Goal: Task Accomplishment & Management: Use online tool/utility

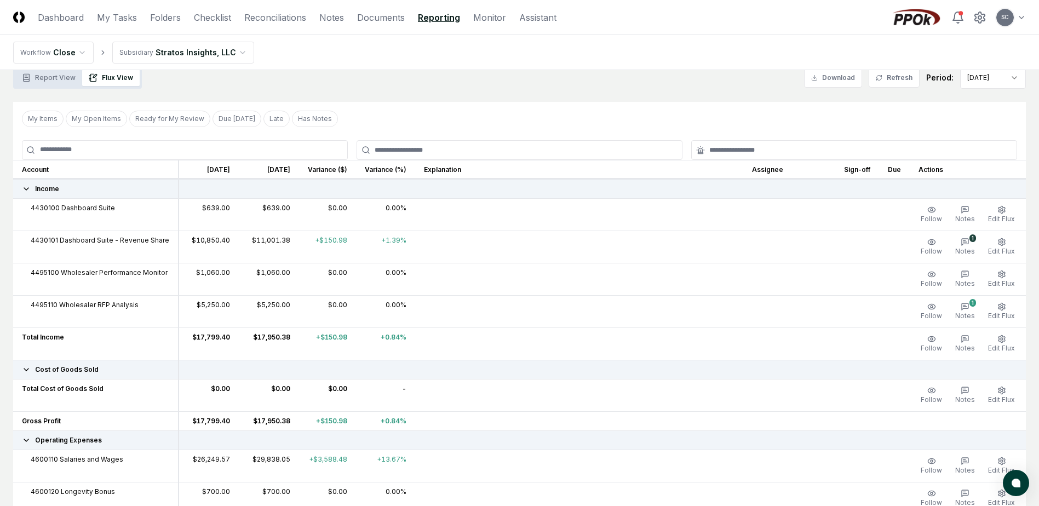
scroll to position [55, 0]
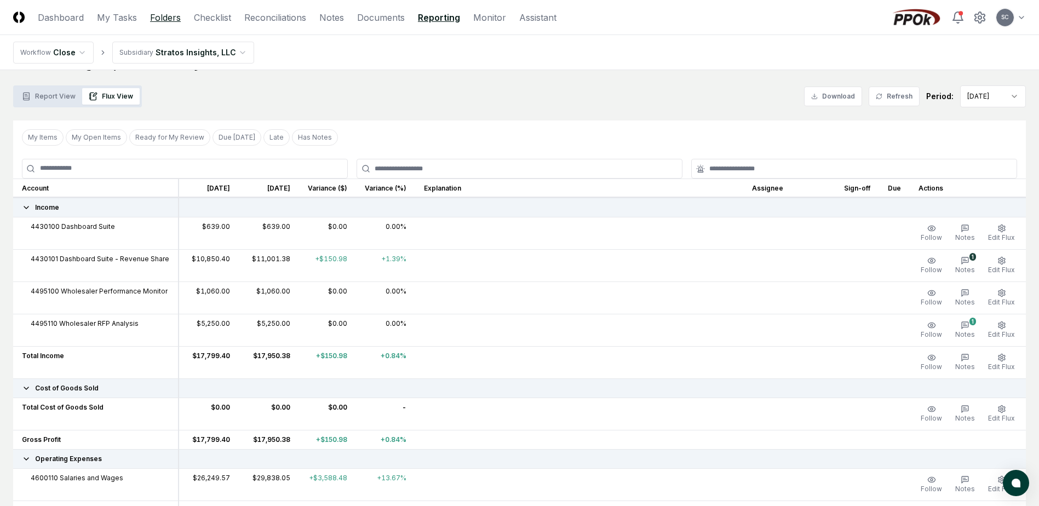
click at [168, 16] on link "Folders" at bounding box center [165, 17] width 31 height 13
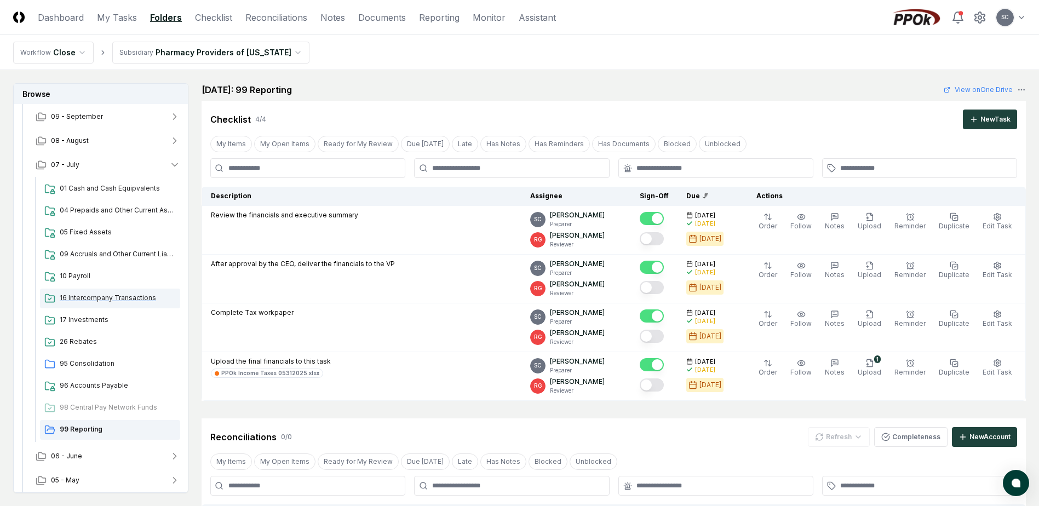
scroll to position [75, 0]
click at [81, 428] on span "99 Reporting" at bounding box center [118, 427] width 116 height 10
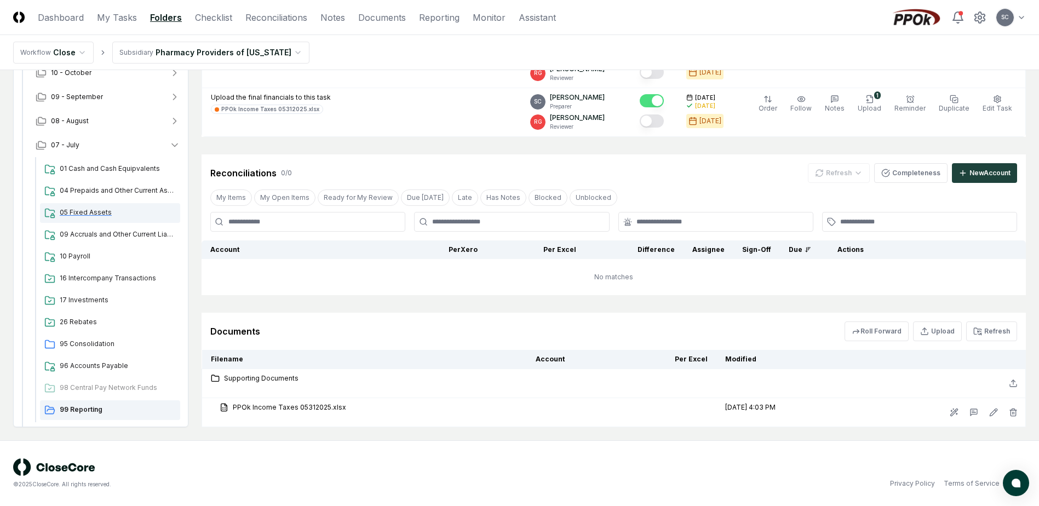
scroll to position [0, 0]
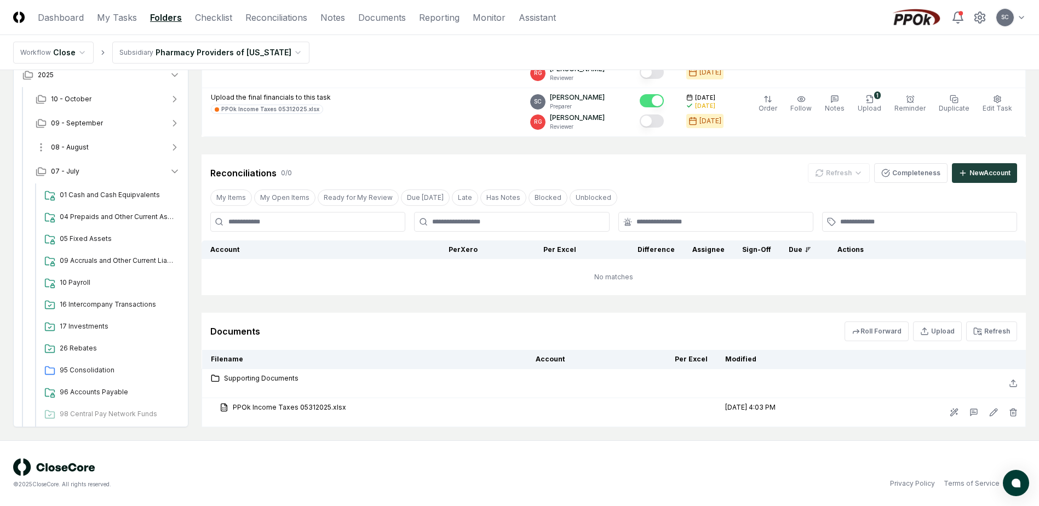
click at [71, 149] on span "08 - August" at bounding box center [70, 147] width 38 height 10
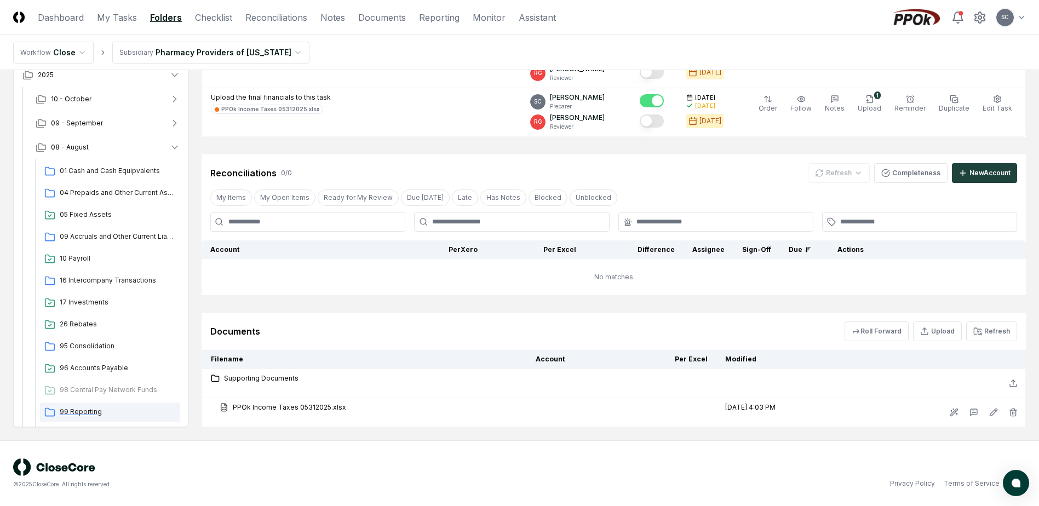
click at [80, 408] on span "99 Reporting" at bounding box center [118, 412] width 116 height 10
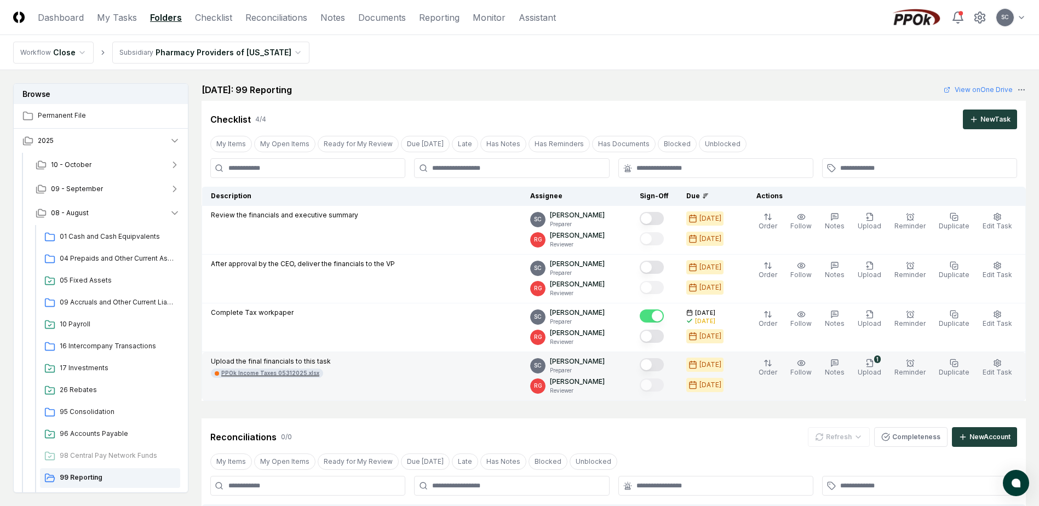
click at [258, 376] on div "PPOk Income Taxes 05312025.xlsx" at bounding box center [270, 373] width 98 height 8
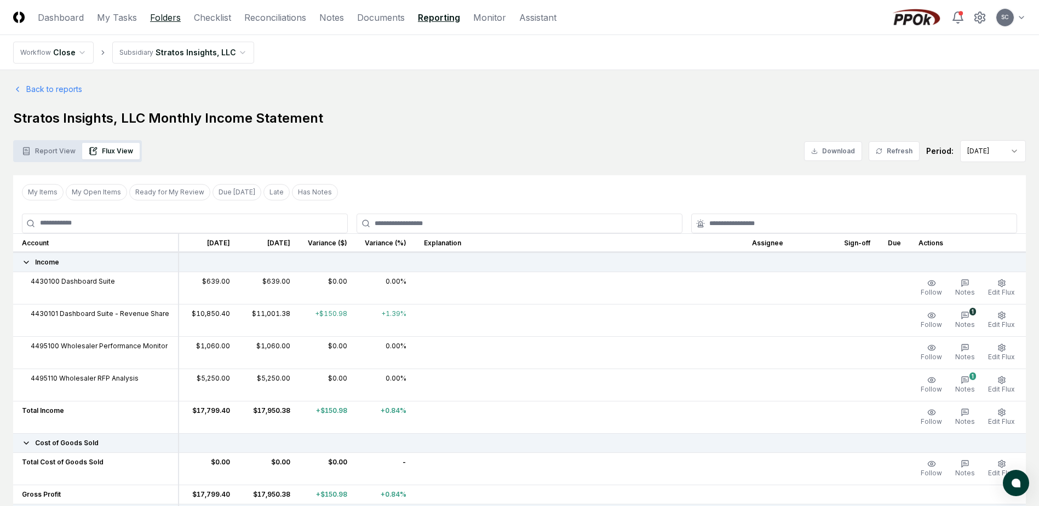
click at [176, 19] on link "Folders" at bounding box center [165, 17] width 31 height 13
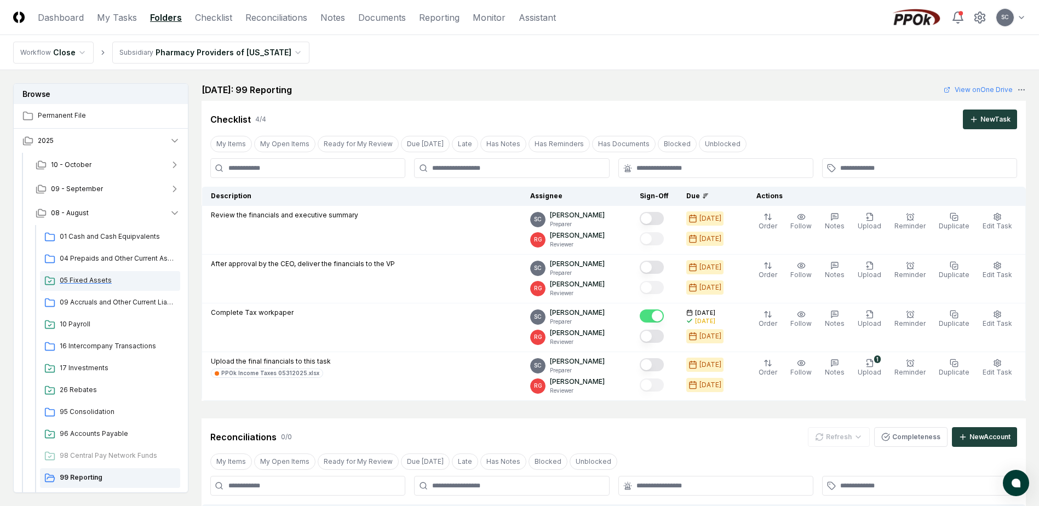
scroll to position [96, 0]
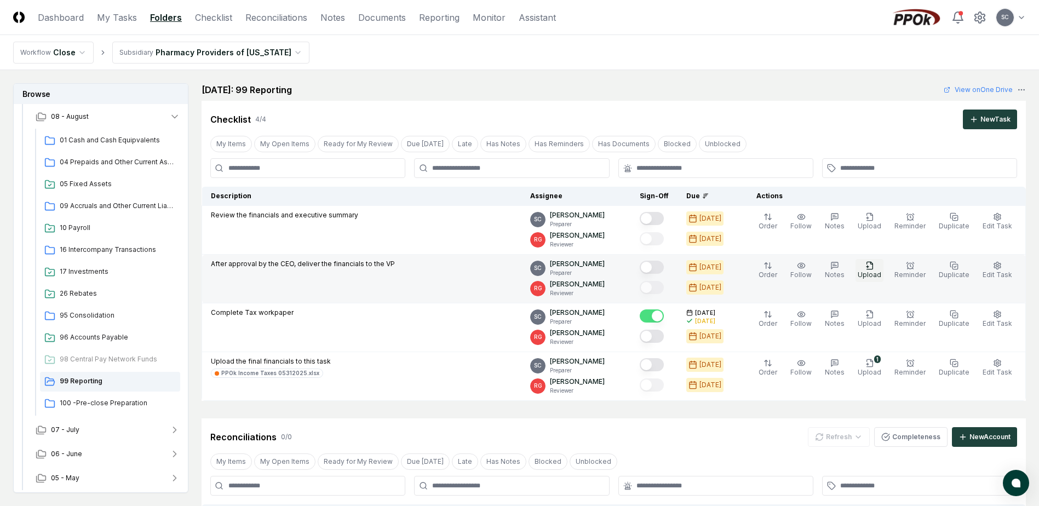
click at [876, 275] on span "Upload" at bounding box center [870, 275] width 24 height 8
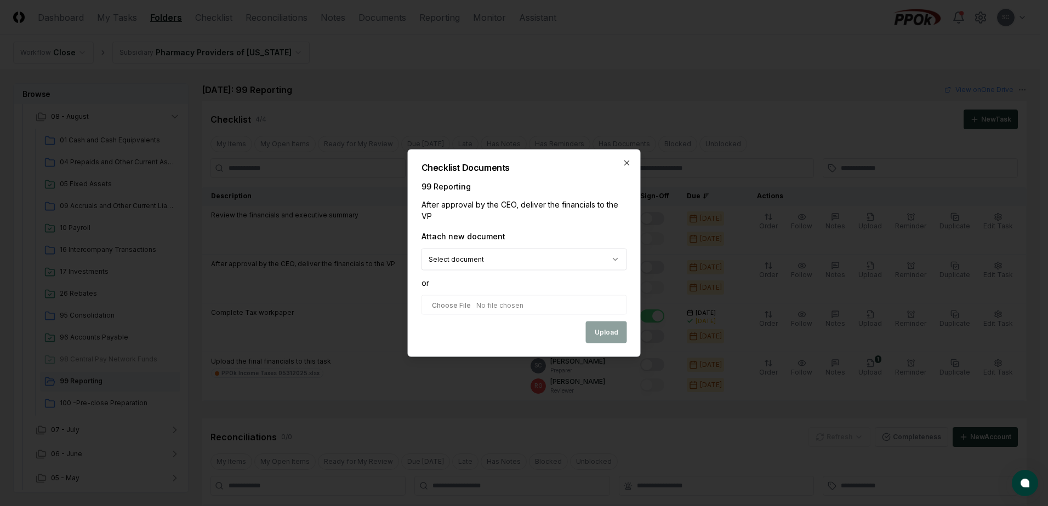
click at [488, 261] on body "CloseCore Dashboard My Tasks Folders Checklist Reconciliations Notes Documents …" at bounding box center [519, 384] width 1039 height 769
click at [488, 256] on body "CloseCore Dashboard My Tasks Folders Checklist Reconciliations Notes Documents …" at bounding box center [519, 384] width 1039 height 769
click at [473, 309] on input "file" at bounding box center [523, 305] width 205 height 20
type input "**********"
click at [604, 335] on button "Upload" at bounding box center [606, 333] width 41 height 22
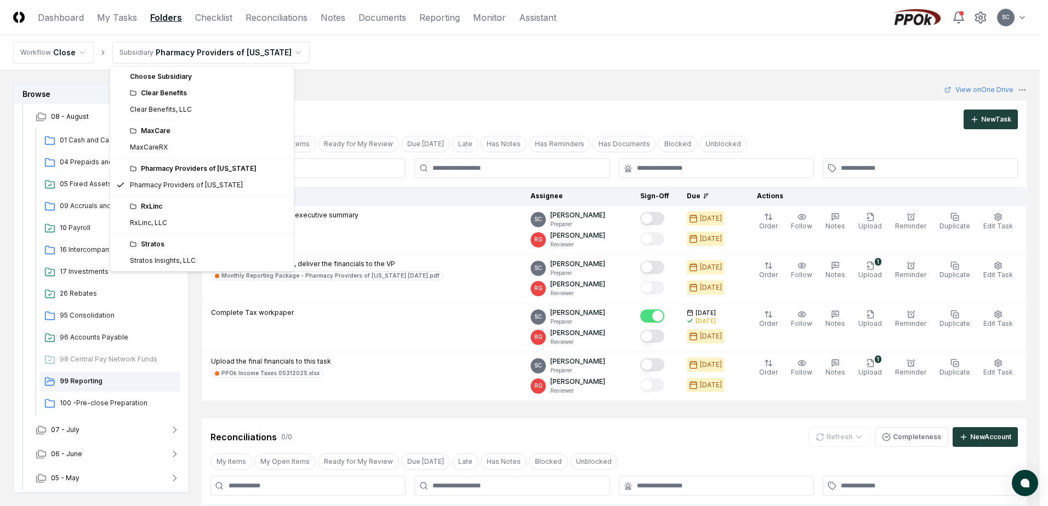
click at [202, 49] on html "CloseCore Dashboard My Tasks Folders Checklist Reconciliations Notes Documents …" at bounding box center [524, 399] width 1048 height 798
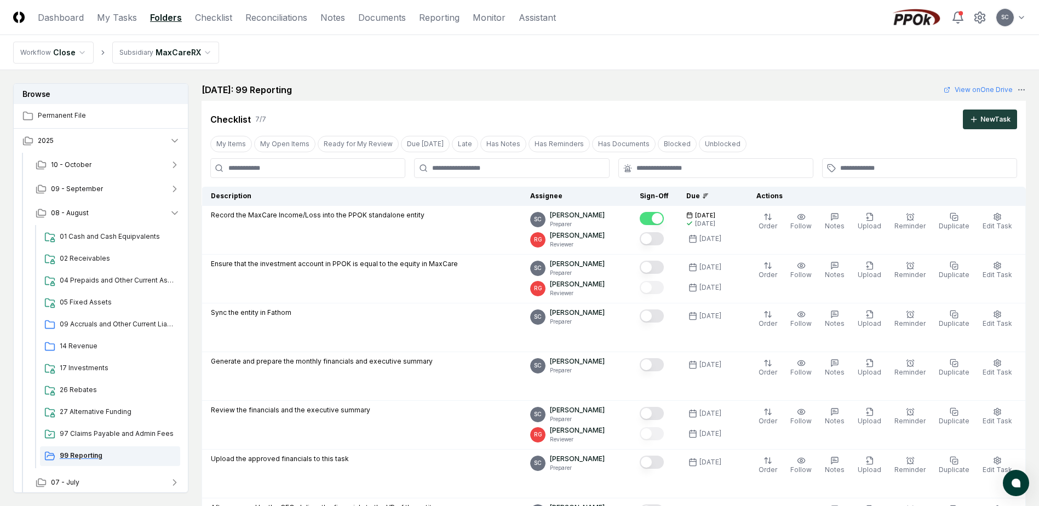
click at [80, 453] on span "99 Reporting" at bounding box center [118, 456] width 116 height 10
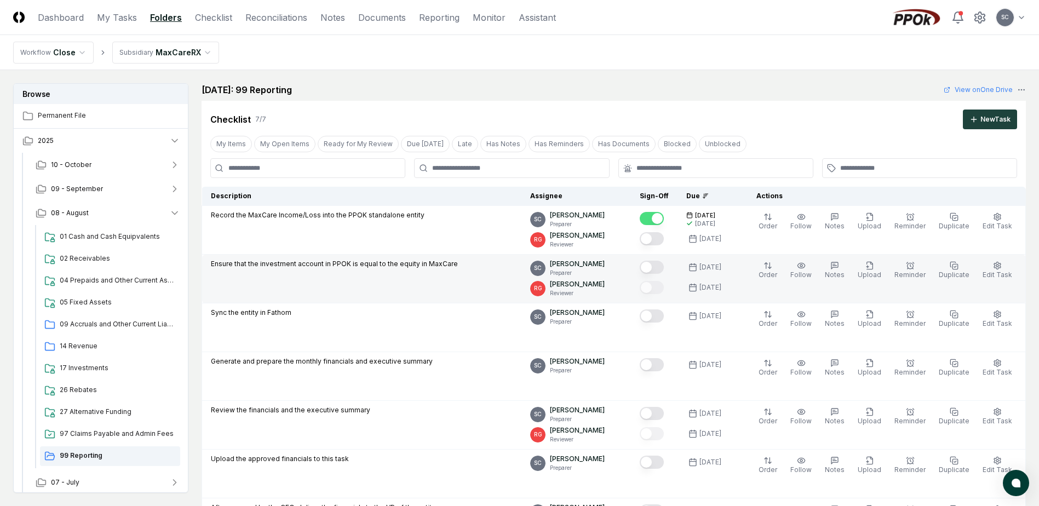
click at [669, 270] on div at bounding box center [654, 268] width 29 height 18
click at [664, 271] on button "Mark complete" at bounding box center [652, 267] width 24 height 13
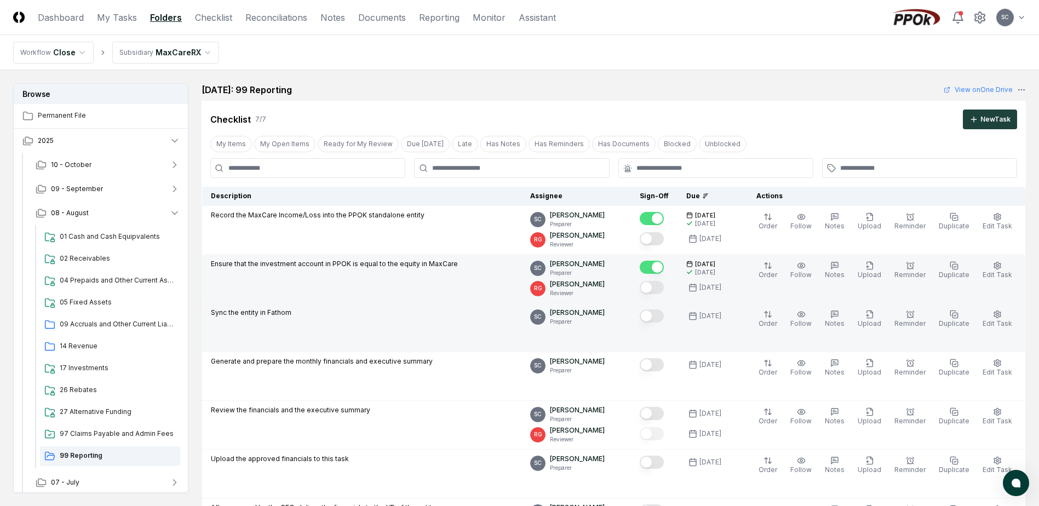
click at [664, 322] on button "Mark complete" at bounding box center [652, 316] width 24 height 13
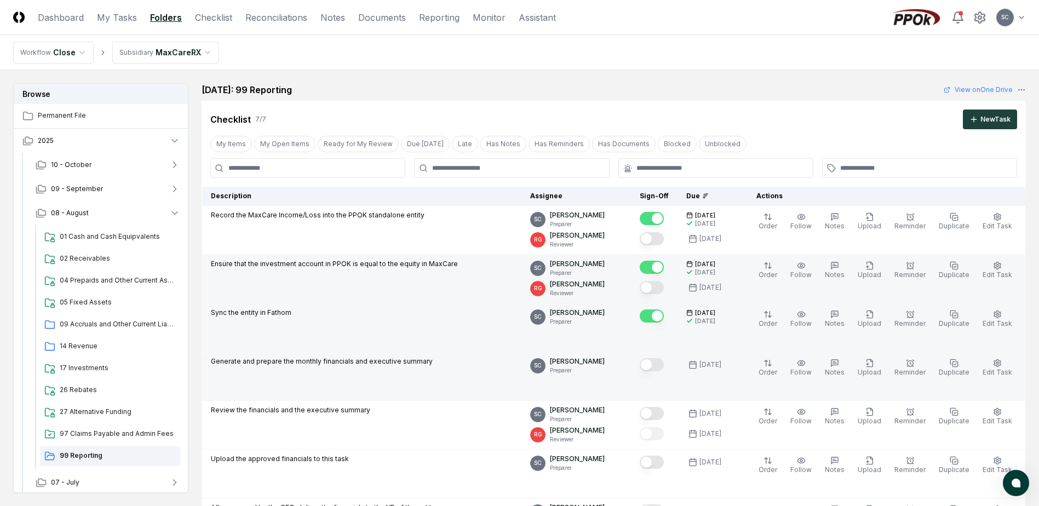
click at [664, 360] on button "Mark complete" at bounding box center [652, 364] width 24 height 13
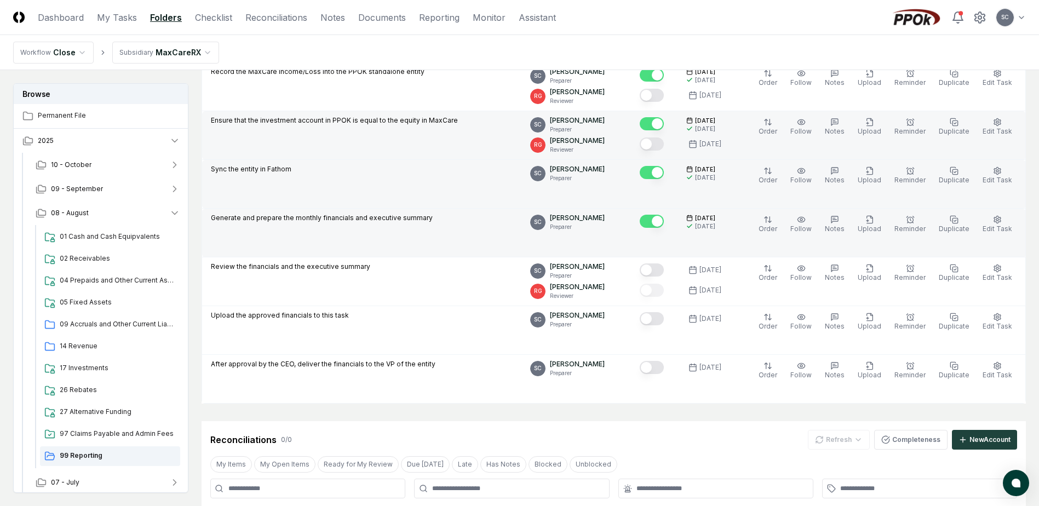
scroll to position [164, 0]
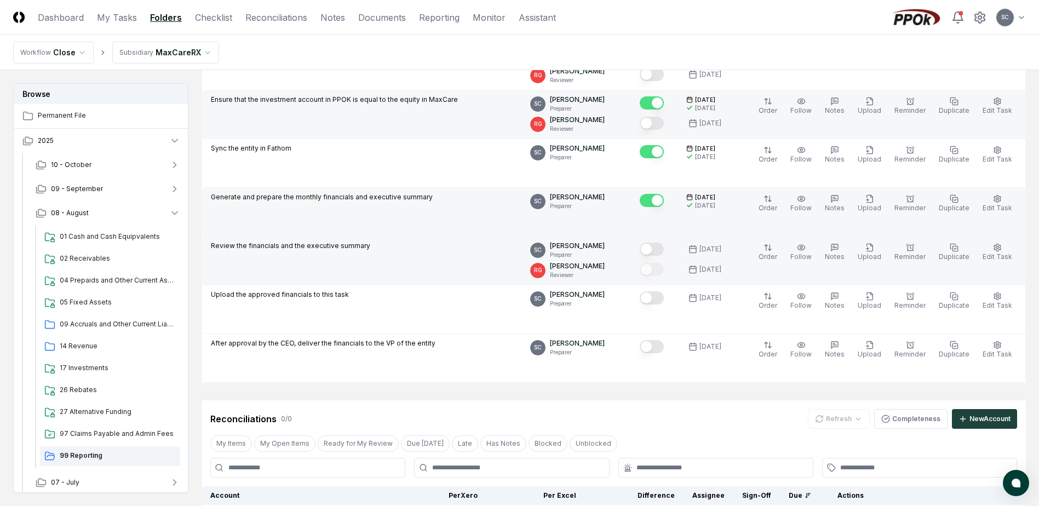
click at [664, 250] on button "Mark complete" at bounding box center [652, 249] width 24 height 13
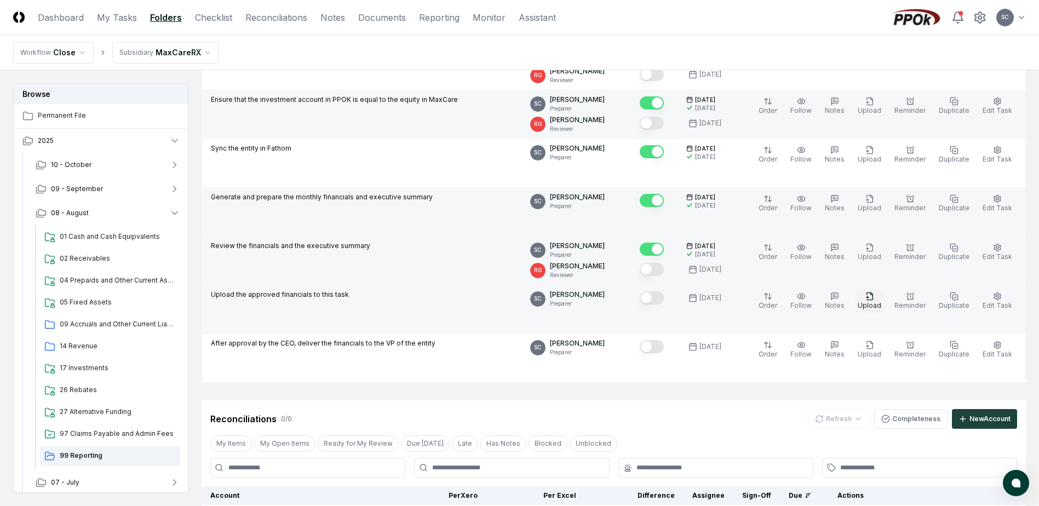
click at [874, 299] on icon "button" at bounding box center [870, 296] width 9 height 9
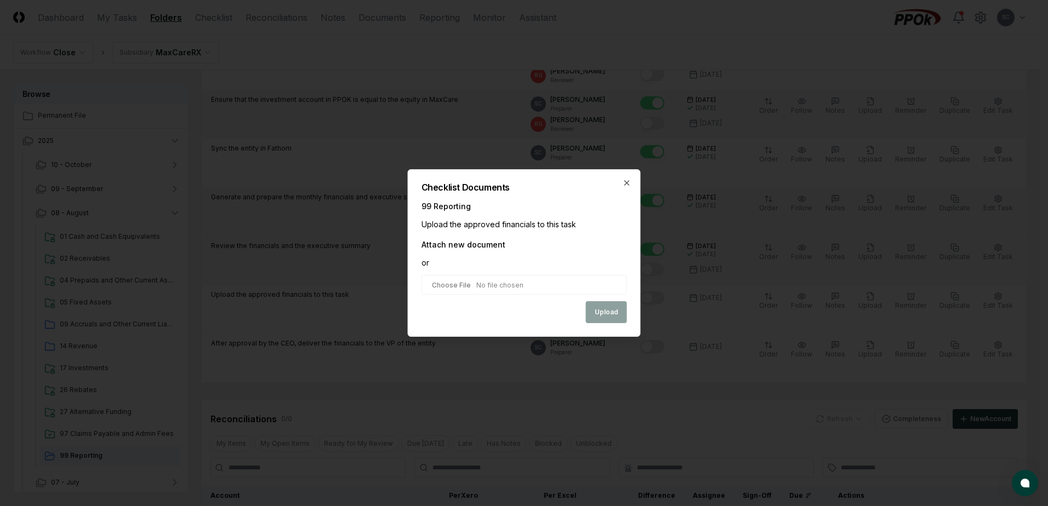
click at [451, 286] on input "file" at bounding box center [523, 285] width 205 height 20
type input "**********"
click at [616, 312] on button "Upload" at bounding box center [606, 313] width 41 height 22
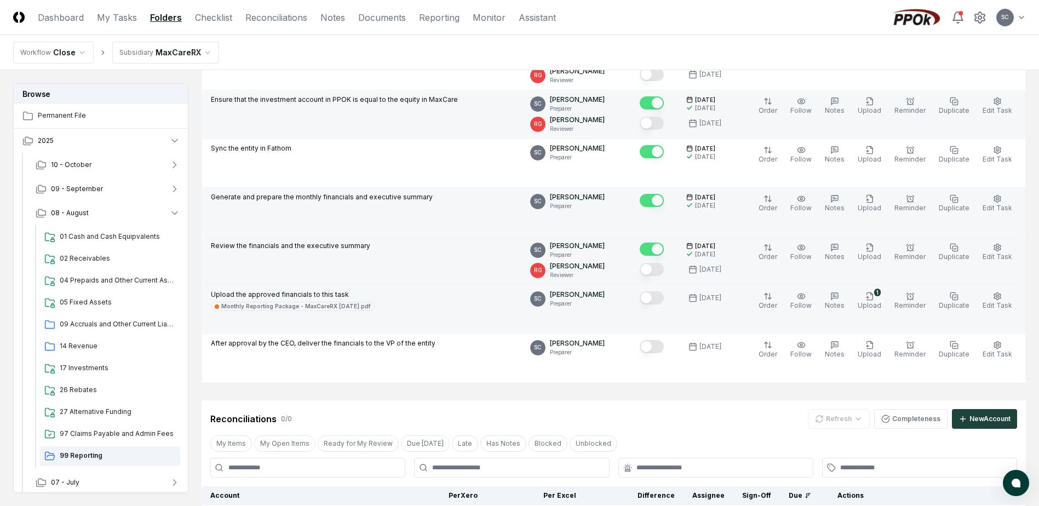
click at [660, 296] on button "Mark complete" at bounding box center [652, 297] width 24 height 13
click at [183, 53] on html "CloseCore Dashboard My Tasks Folders Checklist Reconciliations Notes Documents …" at bounding box center [519, 294] width 1039 height 916
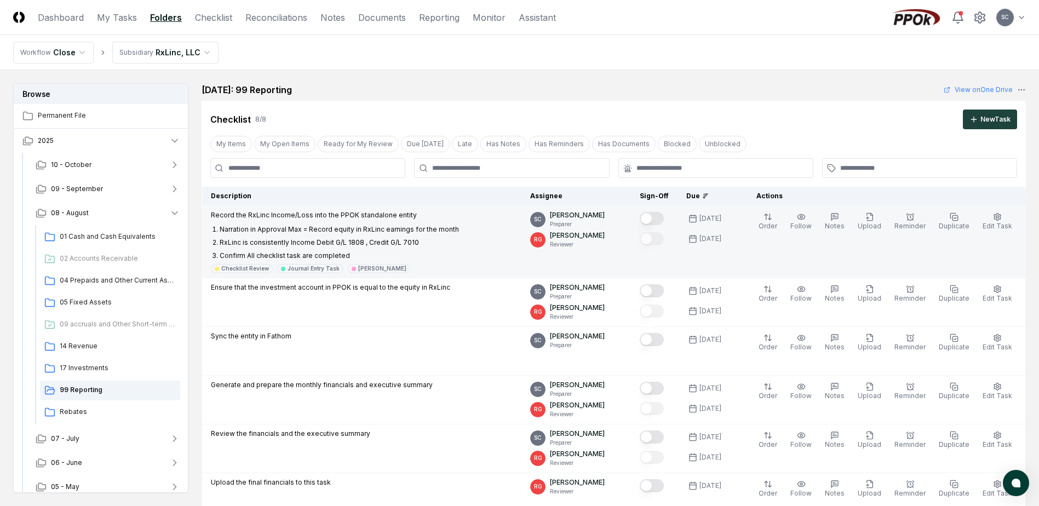
click at [664, 225] on button "Mark complete" at bounding box center [652, 218] width 24 height 13
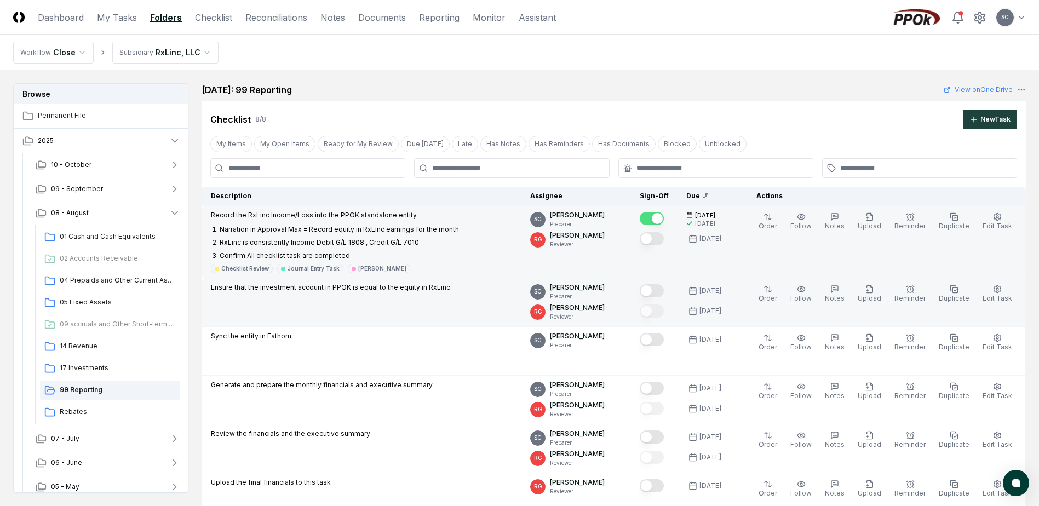
click at [664, 290] on button "Mark complete" at bounding box center [652, 290] width 24 height 13
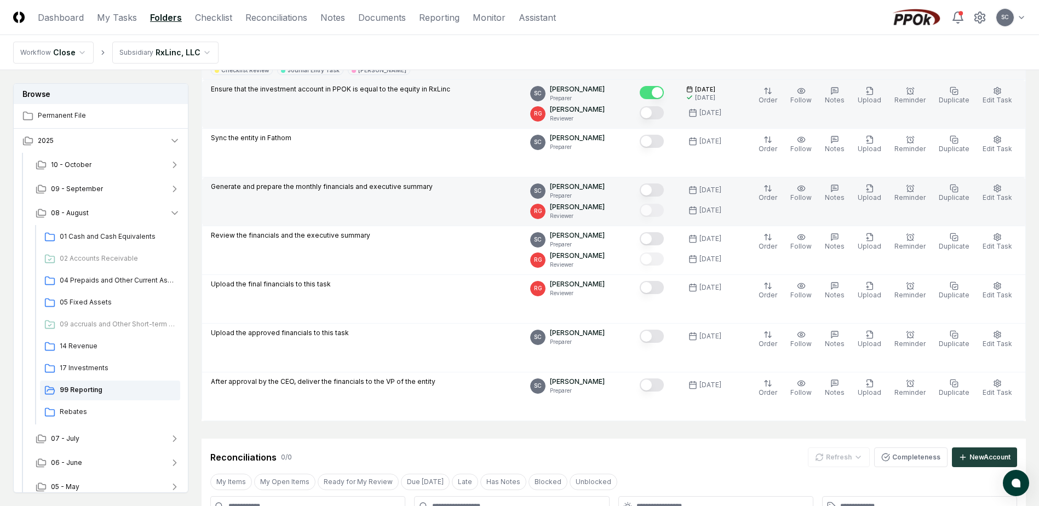
scroll to position [274, 0]
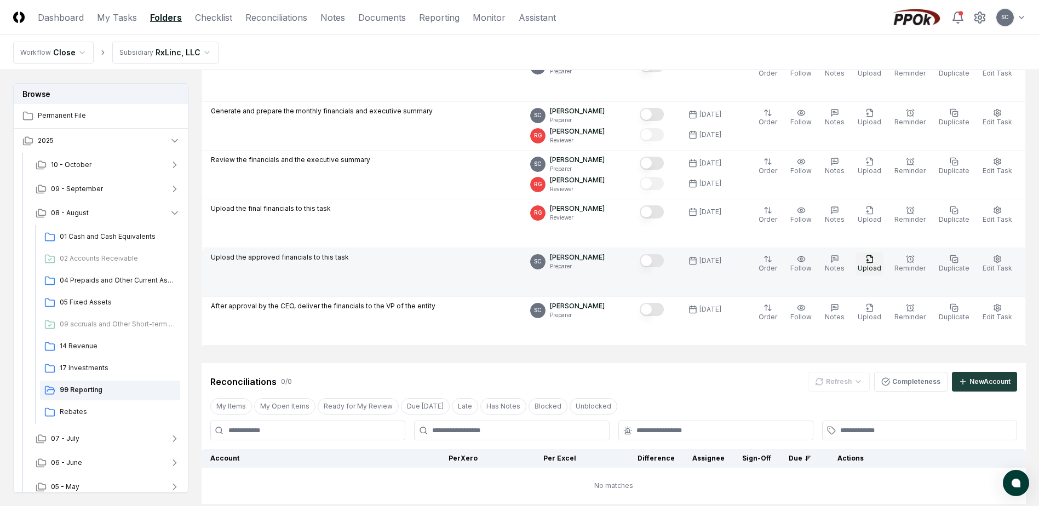
click at [874, 262] on icon "button" at bounding box center [870, 259] width 9 height 9
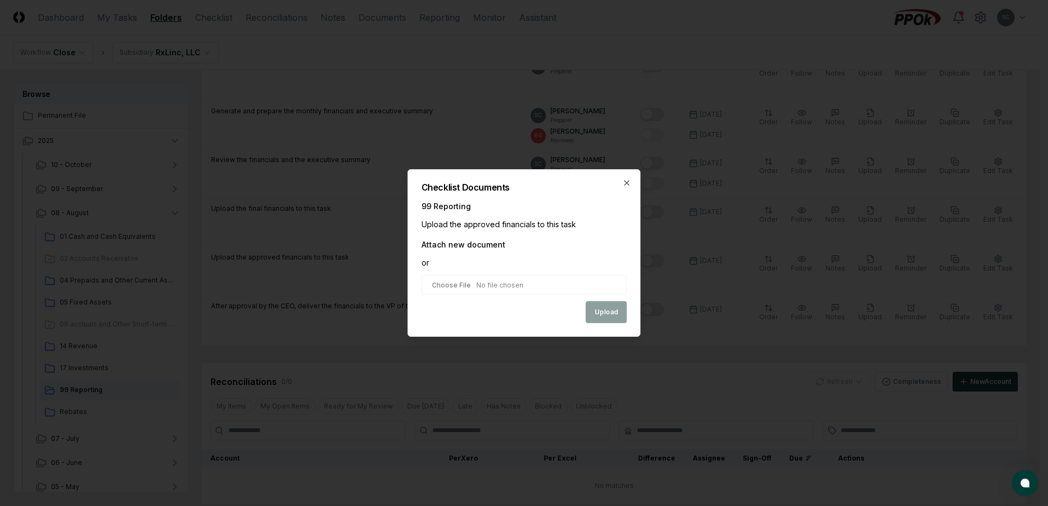
click at [459, 280] on input "file" at bounding box center [523, 285] width 205 height 20
type input "**********"
click at [608, 313] on button "Upload" at bounding box center [606, 313] width 41 height 22
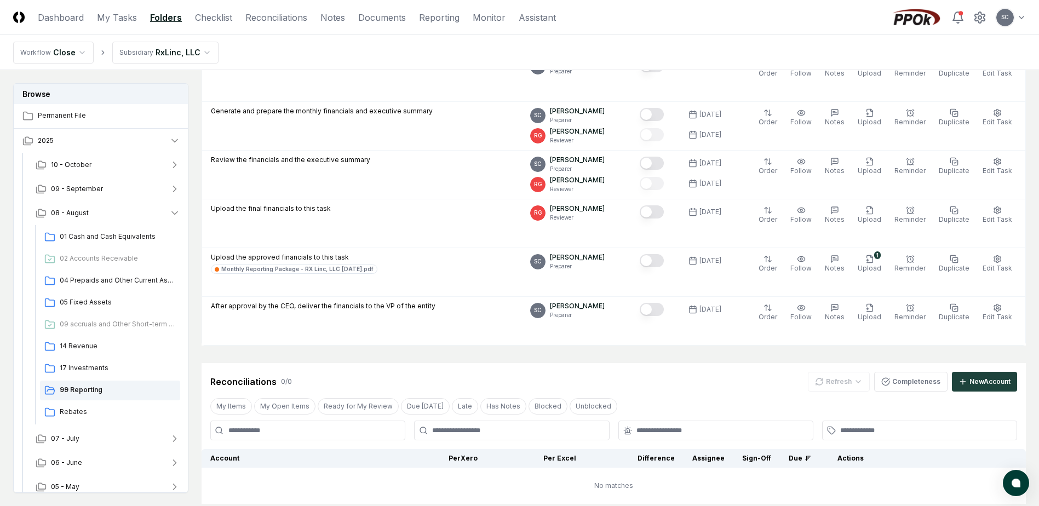
click at [157, 54] on html "CloseCore Dashboard My Tasks Folders Checklist Reconciliations Notes Documents …" at bounding box center [519, 220] width 1039 height 989
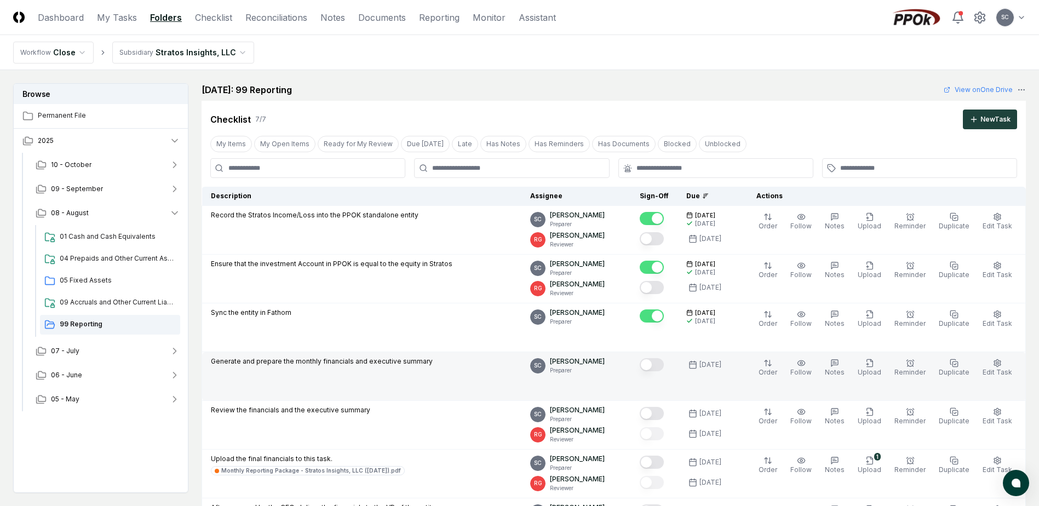
click at [664, 363] on button "Mark complete" at bounding box center [652, 364] width 24 height 13
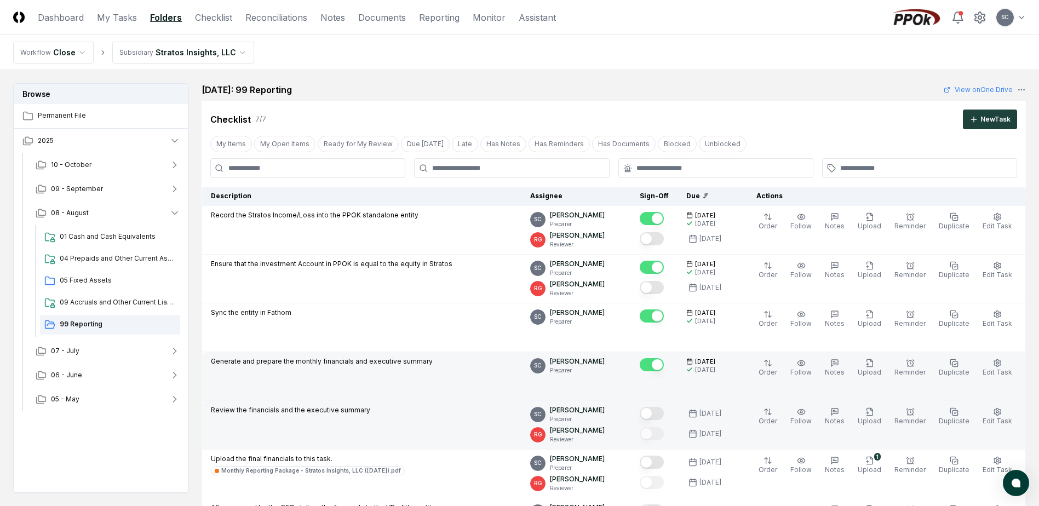
click at [664, 411] on button "Mark complete" at bounding box center [652, 413] width 24 height 13
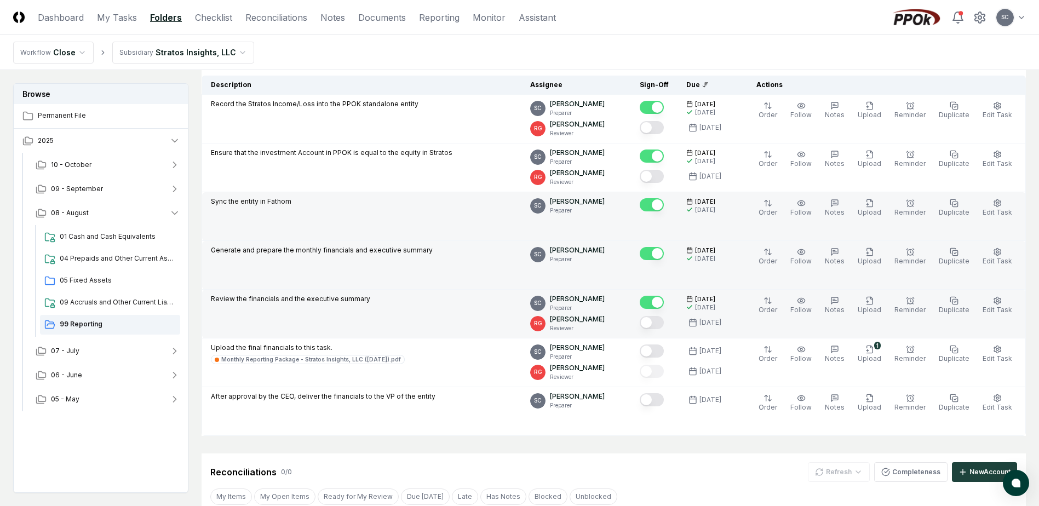
scroll to position [164, 0]
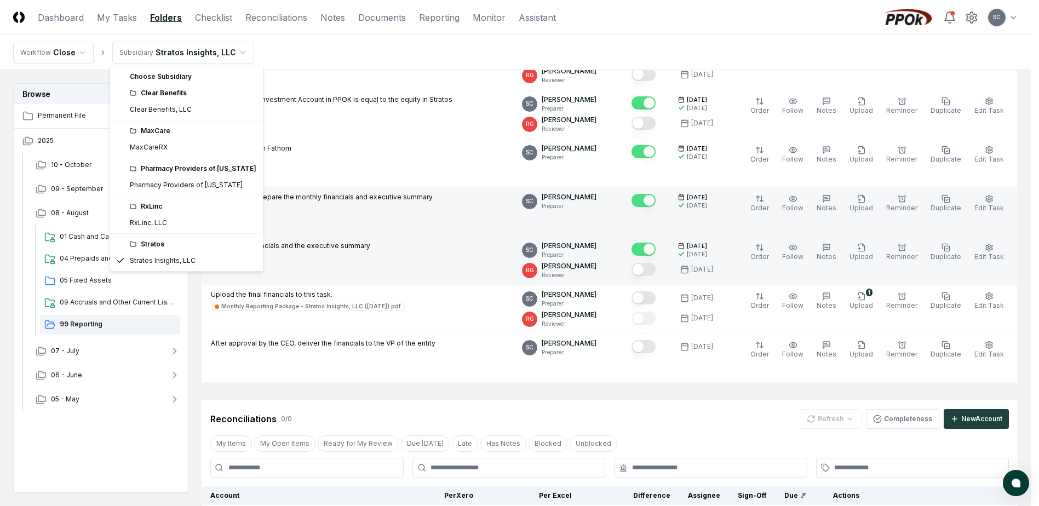
click at [166, 54] on html "CloseCore Dashboard My Tasks Folders Checklist Reconciliations Notes Documents …" at bounding box center [519, 294] width 1039 height 917
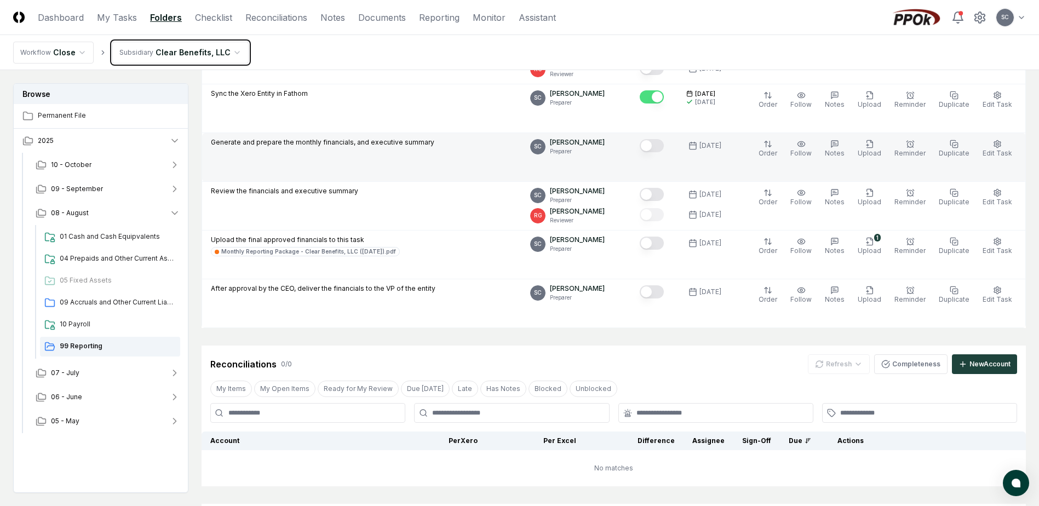
scroll to position [55, 0]
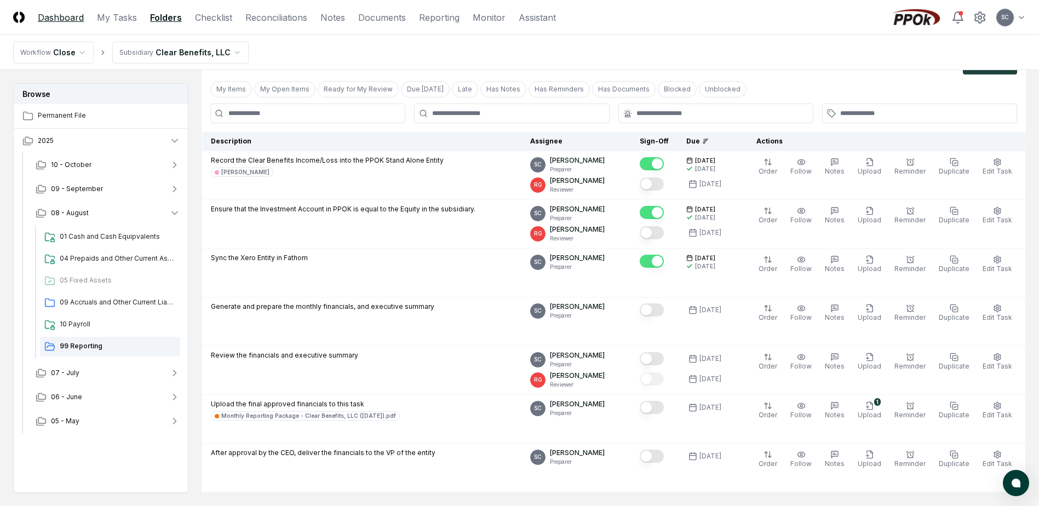
click at [73, 20] on link "Dashboard" at bounding box center [61, 17] width 46 height 13
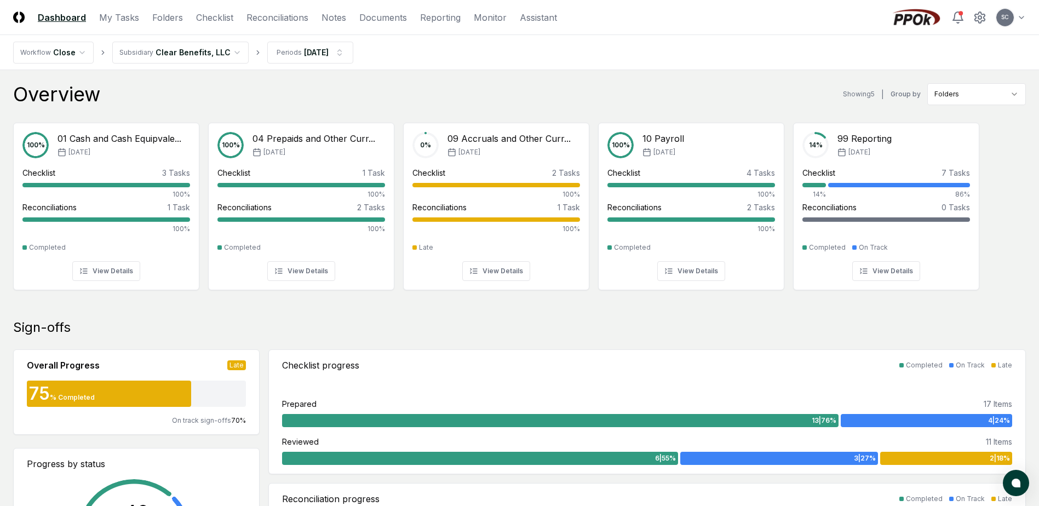
click at [202, 100] on div "Overview Showing 5 | Group by Folders" at bounding box center [519, 94] width 1013 height 22
click at [435, 85] on div "Overview Showing 5 | Group by Folders" at bounding box center [519, 94] width 1013 height 22
